Goal: Information Seeking & Learning: Learn about a topic

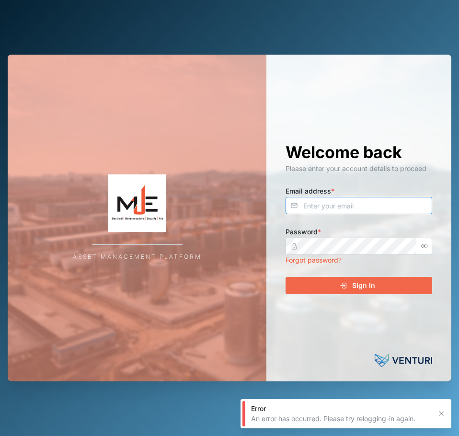
click at [361, 210] on input "Email address *" at bounding box center [358, 205] width 147 height 17
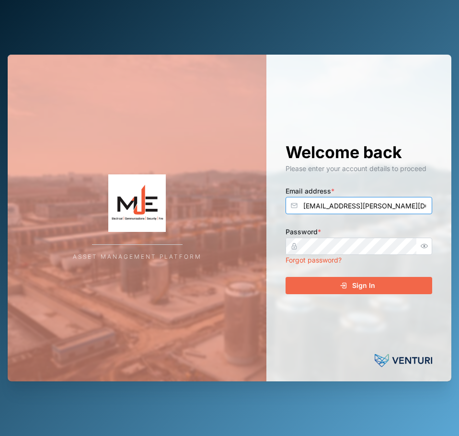
type input "[EMAIL_ADDRESS][PERSON_NAME][DOMAIN_NAME]"
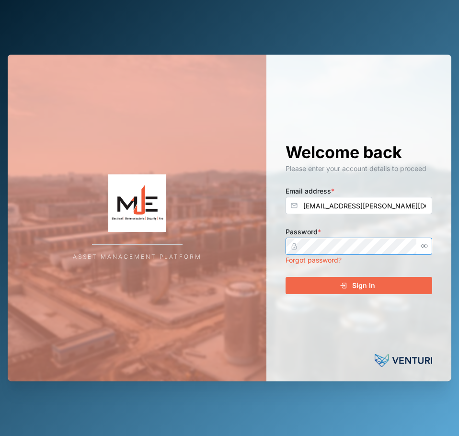
click at [285, 277] on button "Sign In" at bounding box center [358, 285] width 147 height 17
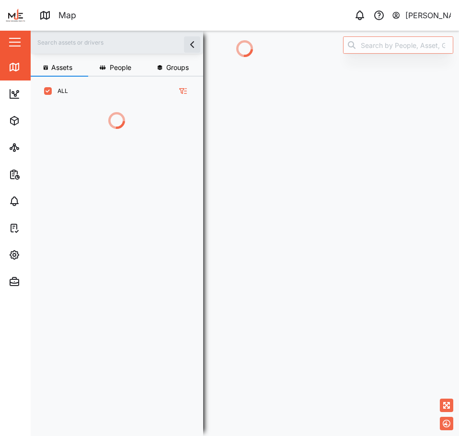
scroll to position [318, 150]
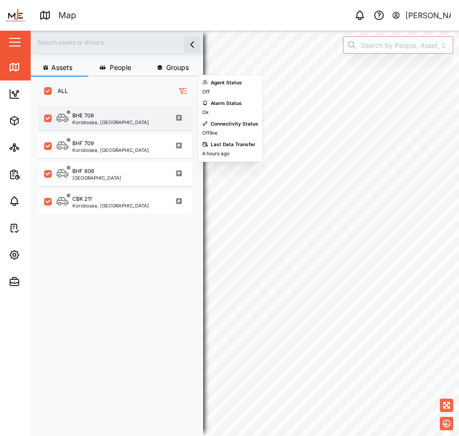
click at [127, 112] on div "BHE 708" at bounding box center [110, 116] width 77 height 8
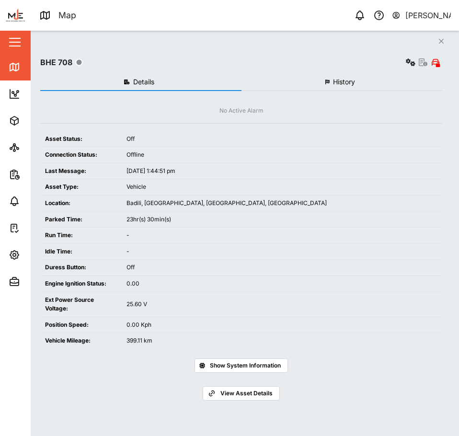
click at [445, 37] on button "Close" at bounding box center [440, 40] width 13 height 13
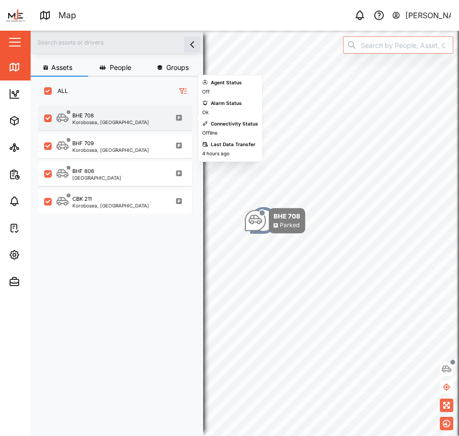
click at [130, 119] on div "BHE 708 [GEOGRAPHIC_DATA], [GEOGRAPHIC_DATA]" at bounding box center [122, 118] width 130 height 13
click at [90, 119] on div "BHE 708" at bounding box center [83, 116] width 22 height 8
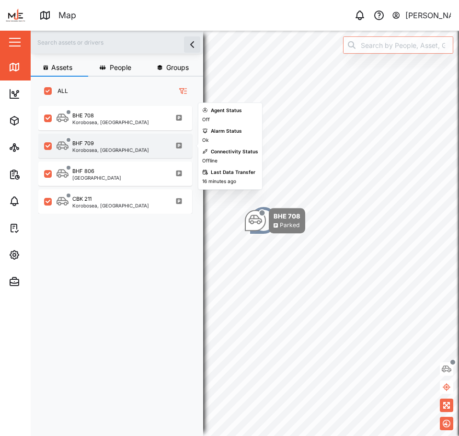
click at [98, 153] on div "BHF 709 Korobosea, [GEOGRAPHIC_DATA]" at bounding box center [115, 146] width 154 height 24
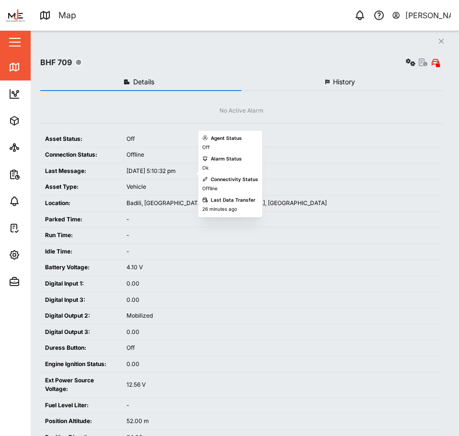
click at [100, 177] on div "Assets People Groups ALL BHE 708 [GEOGRAPHIC_DATA], [GEOGRAPHIC_DATA] BHF 709 […" at bounding box center [245, 233] width 428 height 405
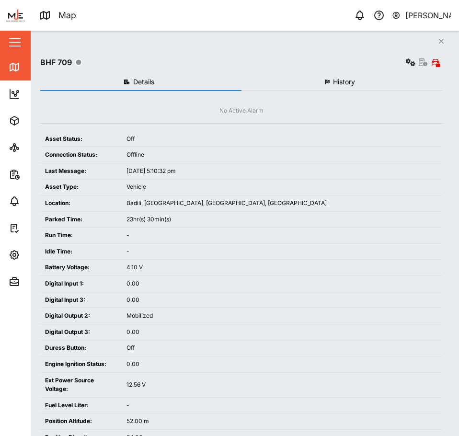
drag, startPoint x: 443, startPoint y: 37, endPoint x: 430, endPoint y: 47, distance: 16.0
click at [443, 37] on button "Close" at bounding box center [440, 40] width 13 height 13
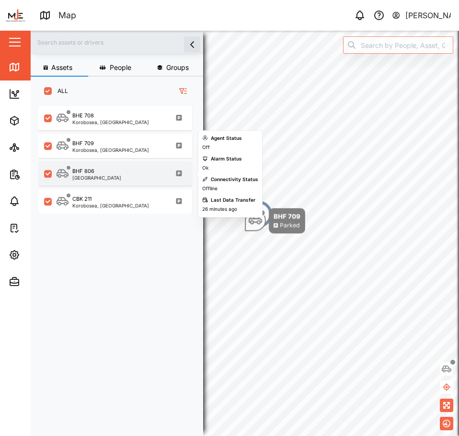
click at [142, 171] on div "BHF 806 [GEOGRAPHIC_DATA]" at bounding box center [122, 173] width 130 height 13
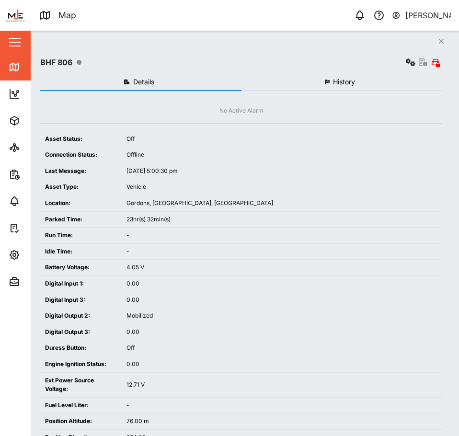
drag, startPoint x: 442, startPoint y: 42, endPoint x: 443, endPoint y: 47, distance: 5.3
click at [443, 42] on icon "Close" at bounding box center [441, 41] width 6 height 8
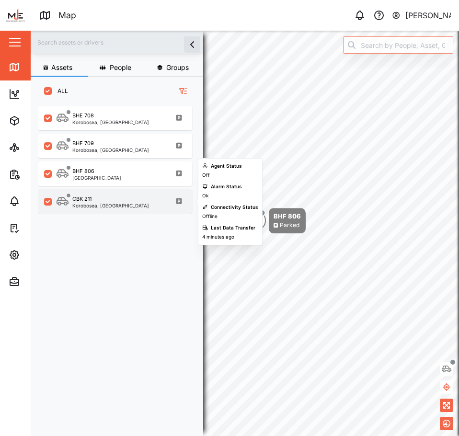
click at [121, 202] on div "CBK 211" at bounding box center [110, 199] width 77 height 8
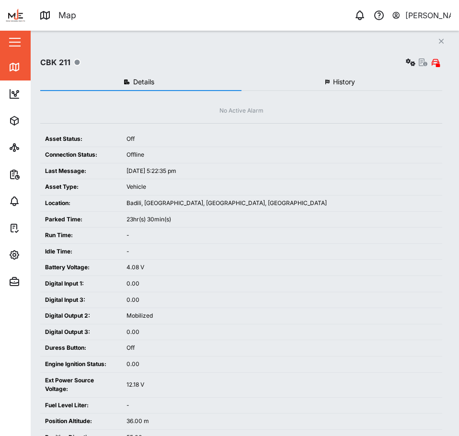
click at [445, 41] on button "Close" at bounding box center [440, 40] width 13 height 13
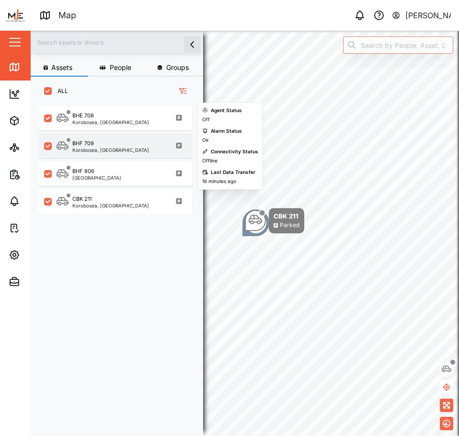
click at [131, 147] on div "BHF 709 Korobosea, [GEOGRAPHIC_DATA]" at bounding box center [122, 145] width 130 height 13
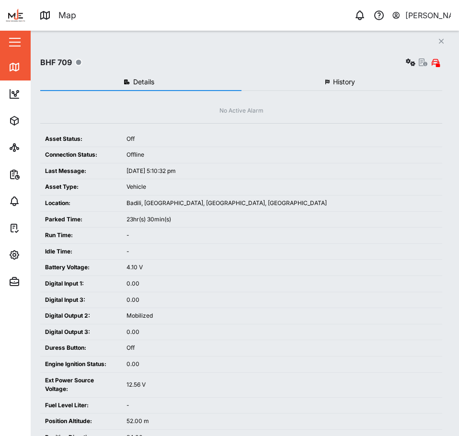
click at [440, 37] on button "Close" at bounding box center [440, 40] width 13 height 13
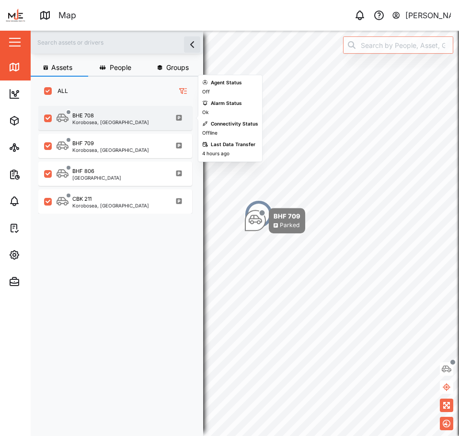
click at [129, 119] on div "BHE 708" at bounding box center [110, 116] width 77 height 8
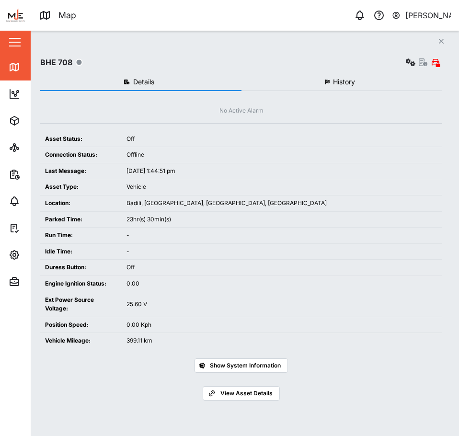
click at [455, 41] on div "Close BHE 708 Details History No Active Alarm Asset Status: Off Connection Stat…" at bounding box center [245, 233] width 428 height 405
click at [448, 42] on div "Close BHE 708 Details History No Active Alarm Asset Status: Off Connection Stat…" at bounding box center [245, 233] width 428 height 405
click at [441, 37] on button "Close" at bounding box center [440, 40] width 13 height 13
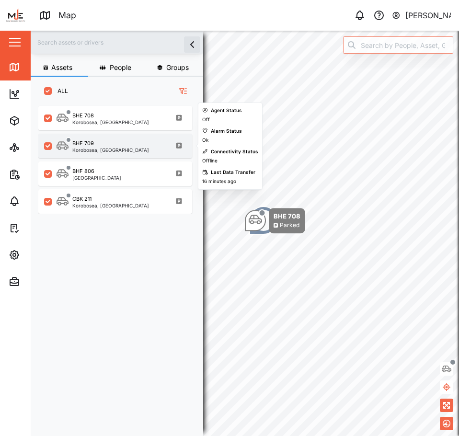
click at [122, 146] on div "BHF 709" at bounding box center [110, 143] width 77 height 8
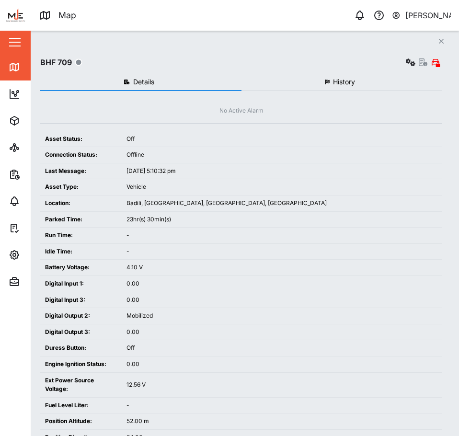
click at [443, 39] on icon "Close" at bounding box center [441, 41] width 6 height 8
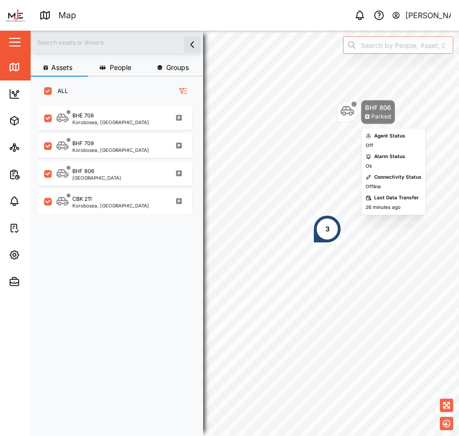
click at [377, 104] on div "BHF 806" at bounding box center [378, 107] width 26 height 10
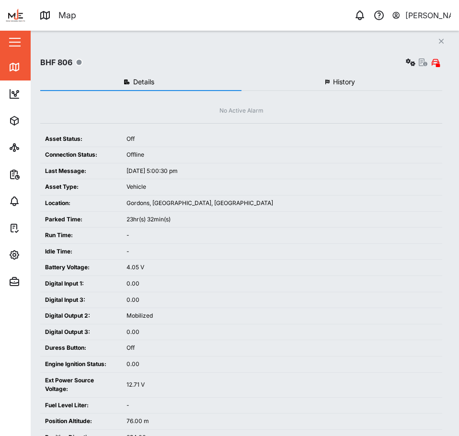
click at [345, 82] on span "History" at bounding box center [344, 82] width 22 height 7
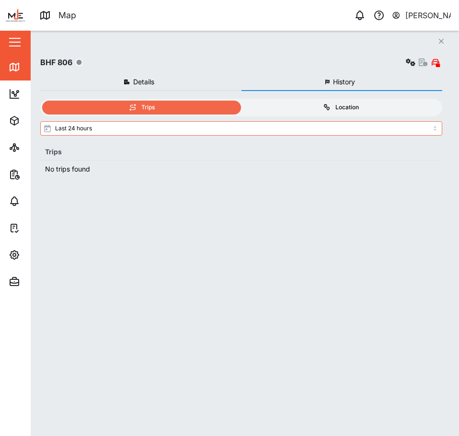
click at [370, 112] on div "Location" at bounding box center [340, 107] width 189 height 9
click at [241, 101] on input "Location" at bounding box center [241, 101] width 0 height 0
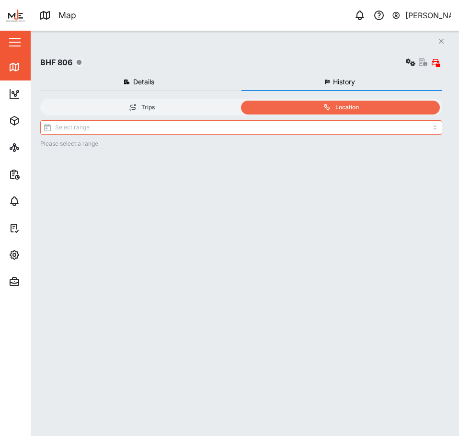
click at [351, 119] on div "Trips Location Please select a range" at bounding box center [241, 258] width 402 height 318
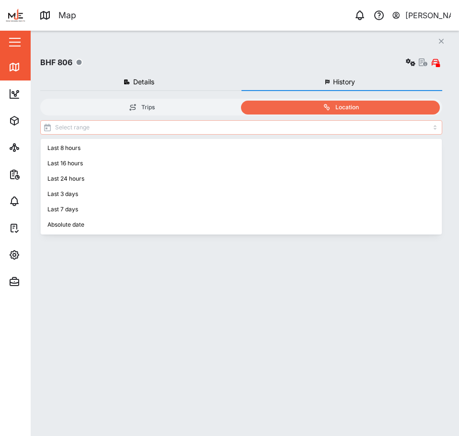
click at [349, 128] on input "search" at bounding box center [241, 127] width 402 height 14
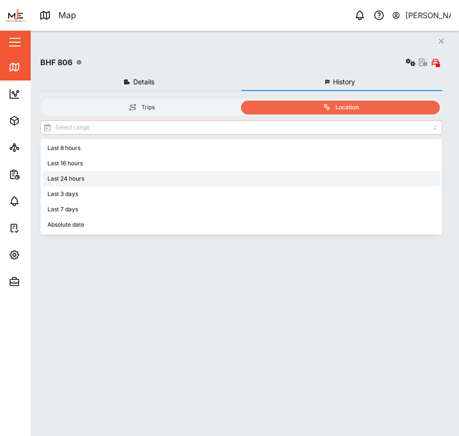
type input "Last 3 days"
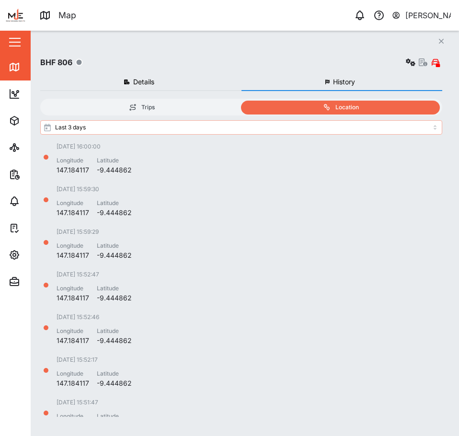
scroll to position [192, 0]
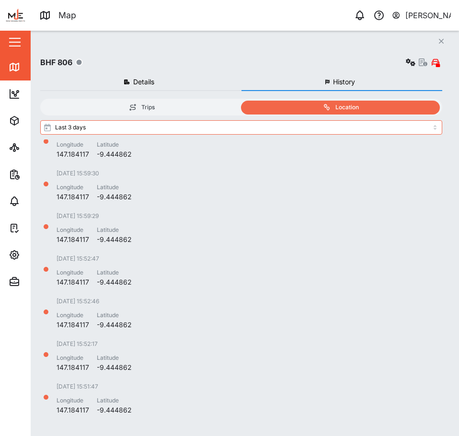
click at [449, 39] on div "Close BHF 806 Details History No Active Alarm Asset Status: Off Connection Stat…" at bounding box center [245, 233] width 428 height 405
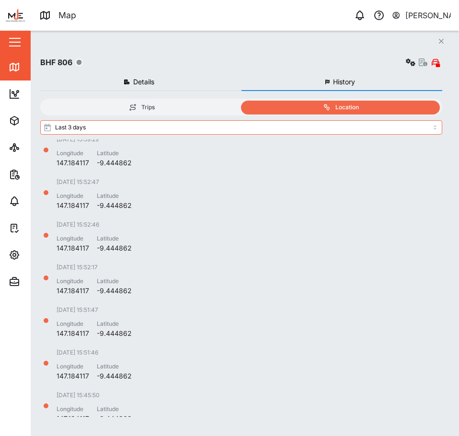
scroll to position [287, 0]
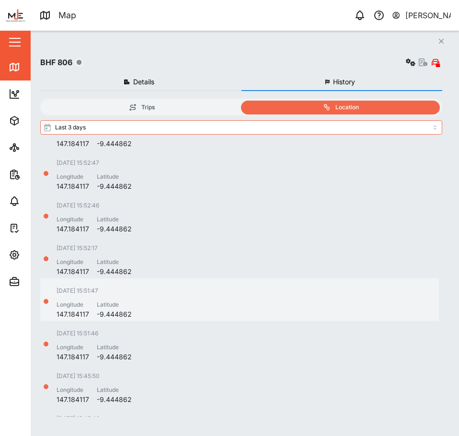
click at [313, 315] on div "[DATE] 15:51:47 Longitude 147.184117 Latitude -9.444862" at bounding box center [239, 302] width 398 height 33
click at [307, 260] on div "[DATE] 15:52:17 Longitude 147.184117 Latitude -9.444862" at bounding box center [239, 260] width 398 height 33
click at [174, 76] on button "Details" at bounding box center [140, 82] width 201 height 17
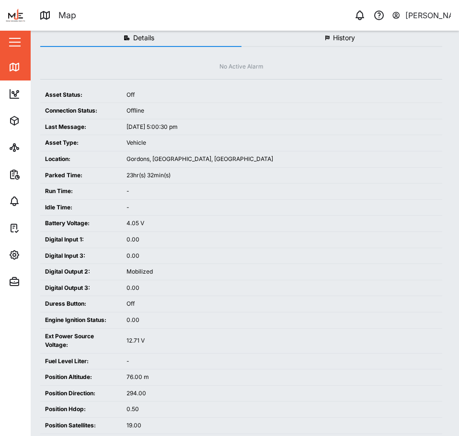
scroll to position [0, 0]
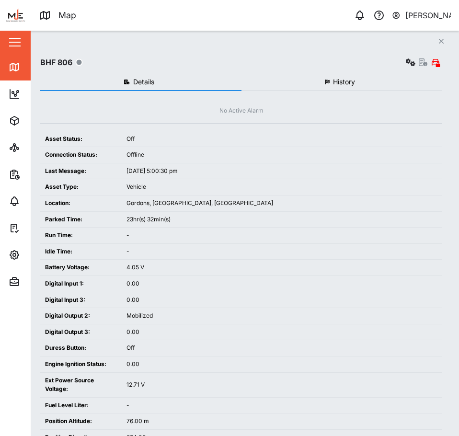
click at [435, 42] on button "Close" at bounding box center [440, 40] width 13 height 13
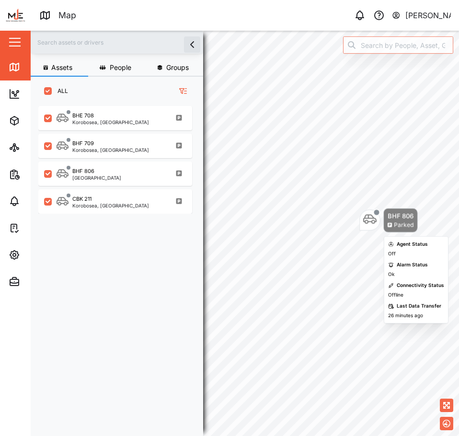
click at [383, 214] on div "BHF 806 Parked" at bounding box center [400, 220] width 34 height 24
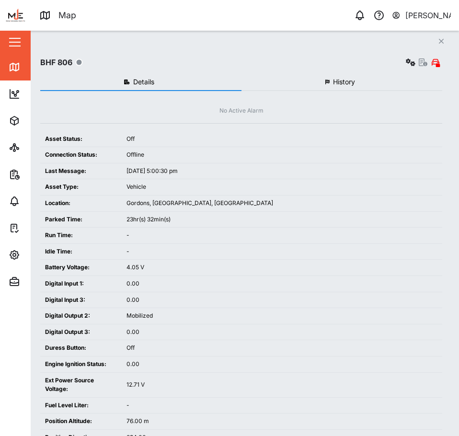
click at [339, 81] on span "History" at bounding box center [344, 82] width 22 height 7
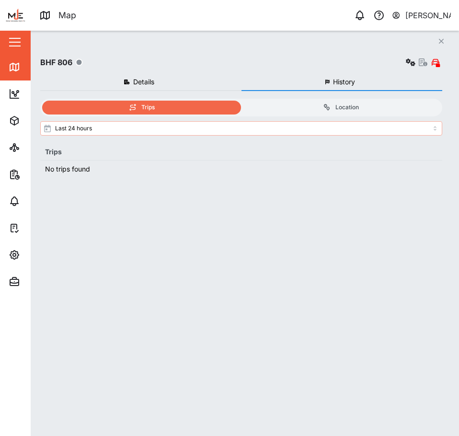
click at [288, 128] on input "Last 24 hours" at bounding box center [241, 128] width 402 height 14
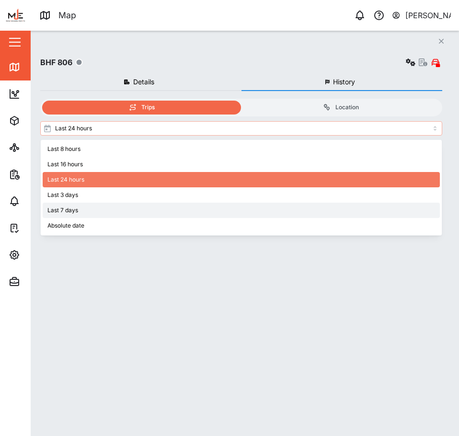
type input "Last 7 days"
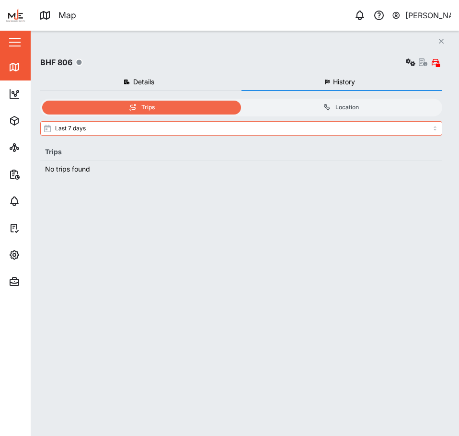
click at [446, 39] on button "Close" at bounding box center [440, 40] width 13 height 13
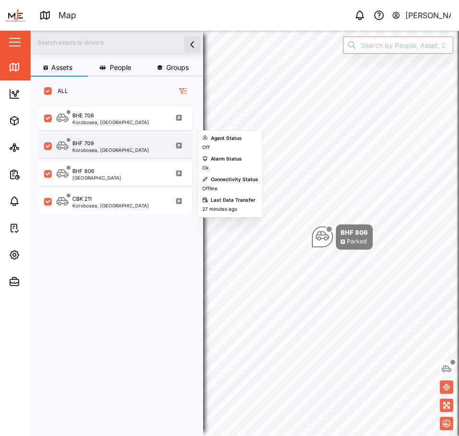
click at [148, 155] on div "BHF 709 Korobosea, [GEOGRAPHIC_DATA]" at bounding box center [115, 146] width 154 height 24
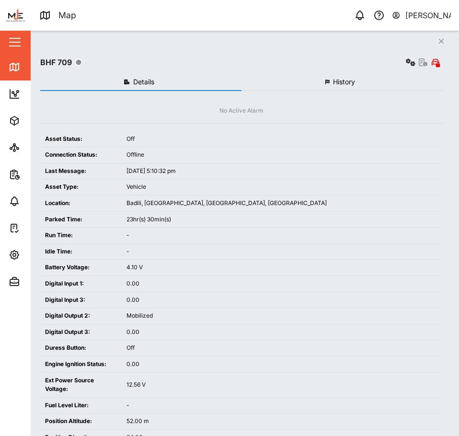
click at [447, 41] on button "Close" at bounding box center [440, 40] width 13 height 13
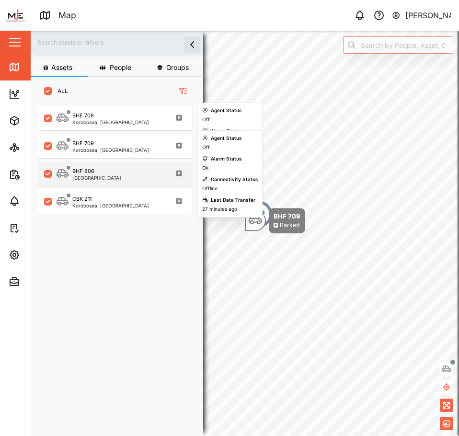
click at [119, 178] on div "BHF 806 [GEOGRAPHIC_DATA]" at bounding box center [122, 173] width 130 height 13
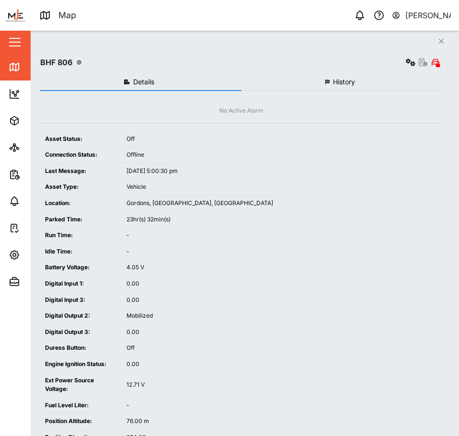
click at [443, 41] on icon "Close" at bounding box center [441, 41] width 6 height 8
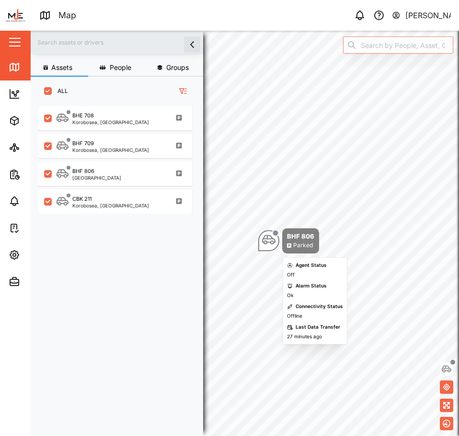
click at [276, 242] on div "Map marker" at bounding box center [268, 240] width 21 height 21
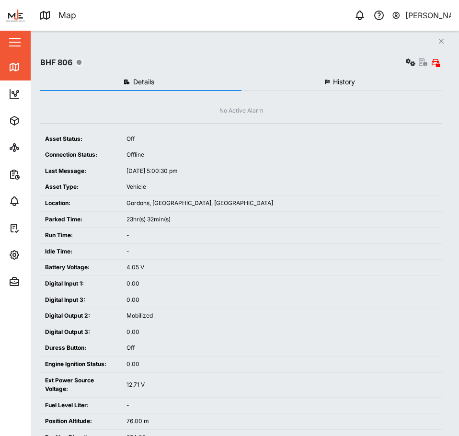
click at [440, 40] on icon "button" at bounding box center [441, 41] width 5 height 5
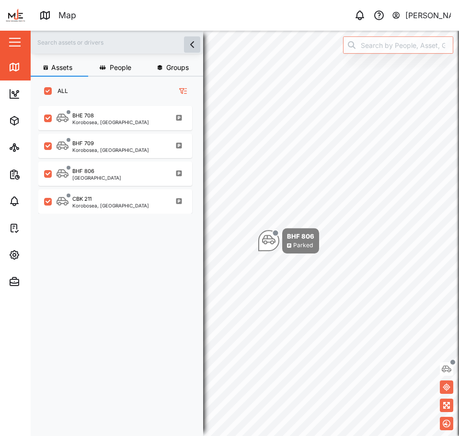
click at [198, 45] on button "button" at bounding box center [192, 44] width 16 height 16
